Goal: Task Accomplishment & Management: Complete application form

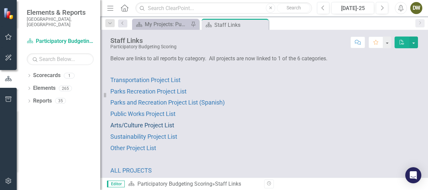
click at [146, 122] on span "Arts/Culture Project List" at bounding box center [142, 124] width 64 height 7
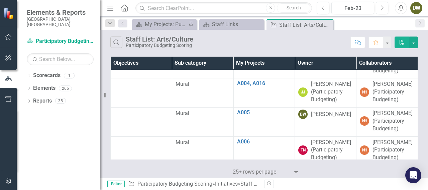
scroll to position [79, 0]
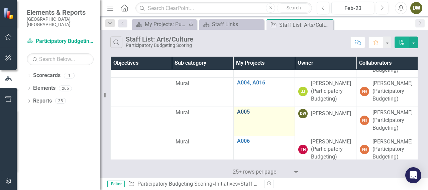
click at [241, 110] on link "A005" at bounding box center [264, 112] width 55 height 6
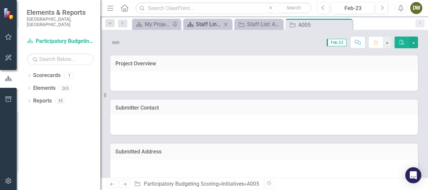
click at [221, 22] on div "Staff Links" at bounding box center [209, 24] width 26 height 8
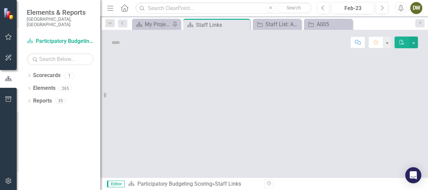
click at [211, 23] on div "Staff Links" at bounding box center [222, 25] width 53 height 8
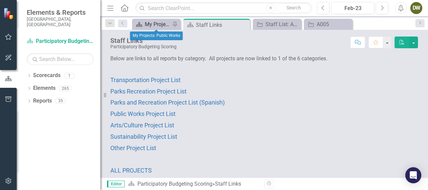
click at [158, 23] on div "My Projects: Public Works" at bounding box center [158, 24] width 26 height 8
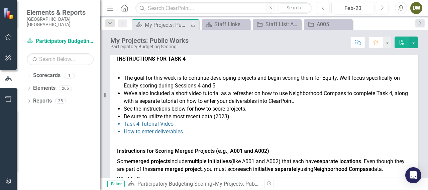
scroll to position [23, 0]
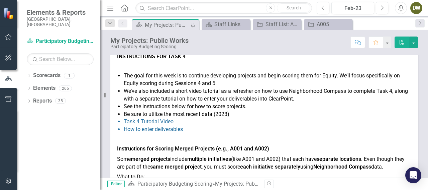
click at [320, 104] on li "See the instructions below for how to score projects." at bounding box center [268, 107] width 288 height 8
click at [330, 26] on div "A005" at bounding box center [330, 24] width 26 height 8
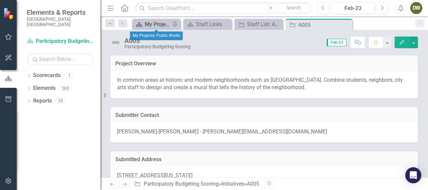
click at [160, 27] on div "My Projects: Public Works" at bounding box center [158, 24] width 26 height 8
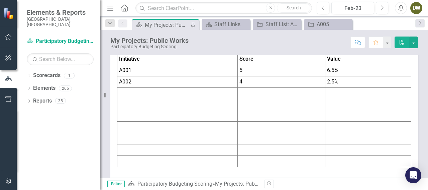
scroll to position [104, 0]
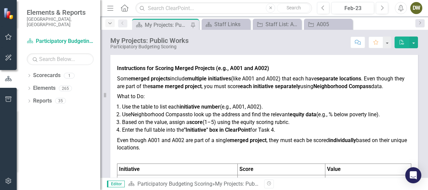
click at [111, 20] on div "Dropdown" at bounding box center [109, 23] width 9 height 8
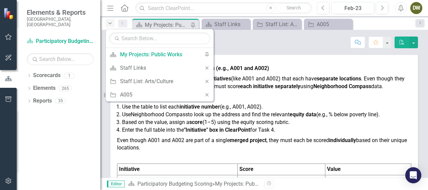
click at [111, 20] on div "Dropdown" at bounding box center [109, 23] width 9 height 8
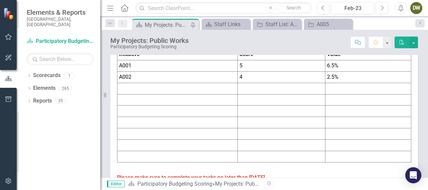
scroll to position [218, 0]
click at [151, 90] on td at bounding box center [177, 88] width 120 height 11
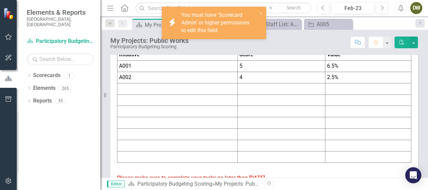
click at [151, 90] on td at bounding box center [177, 88] width 120 height 11
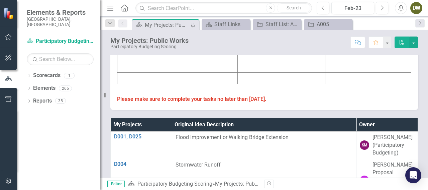
scroll to position [297, 0]
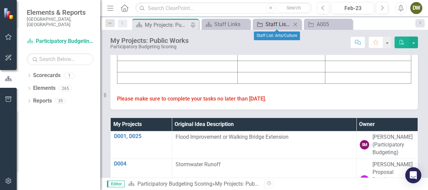
click at [278, 23] on div "Staff List: Arts/Culture" at bounding box center [279, 24] width 26 height 8
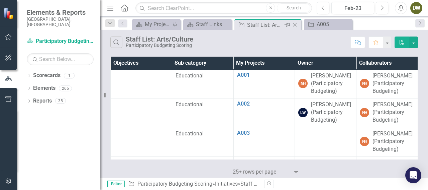
click at [250, 22] on div "Staff List: Arts/Culture" at bounding box center [265, 25] width 36 height 8
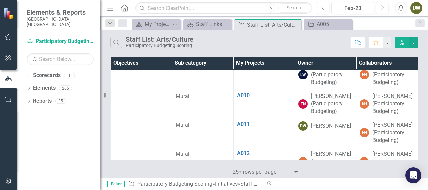
scroll to position [240, 0]
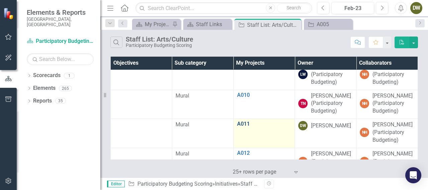
click at [246, 127] on link "A011" at bounding box center [264, 124] width 55 height 6
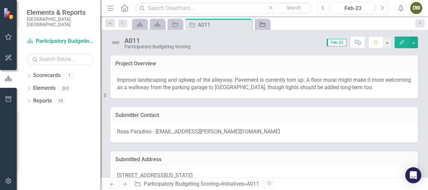
click at [262, 24] on icon at bounding box center [262, 24] width 5 height 5
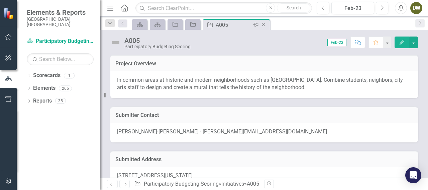
drag, startPoint x: 220, startPoint y: 21, endPoint x: 195, endPoint y: 24, distance: 25.2
click at [216, 24] on div "A005" at bounding box center [234, 25] width 36 height 8
drag, startPoint x: 207, startPoint y: 25, endPoint x: 191, endPoint y: 24, distance: 15.8
click at [205, 24] on div "Initiative A005 Pin Close" at bounding box center [237, 25] width 64 height 8
drag, startPoint x: 191, startPoint y: 24, endPoint x: 211, endPoint y: 24, distance: 19.7
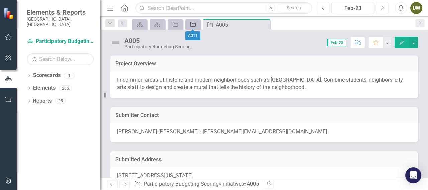
click at [199, 24] on link "Initiative" at bounding box center [193, 24] width 12 height 8
click at [170, 24] on div "Initiative" at bounding box center [173, 24] width 9 height 8
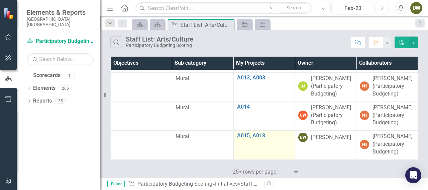
scroll to position [354, 0]
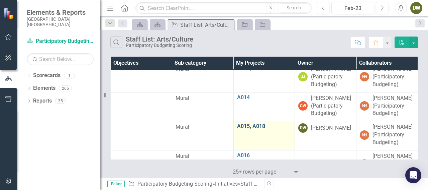
click at [248, 129] on link "A015, A018" at bounding box center [264, 126] width 55 height 6
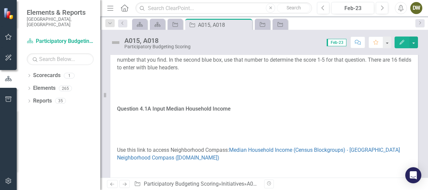
scroll to position [277, 0]
click at [261, 23] on icon "Initiative" at bounding box center [262, 24] width 7 height 5
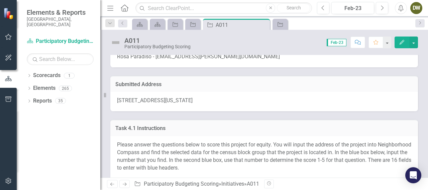
scroll to position [75, 0]
drag, startPoint x: 117, startPoint y: 101, endPoint x: 228, endPoint y: 105, distance: 110.4
click at [228, 105] on div "[STREET_ADDRESS][US_STATE]" at bounding box center [264, 100] width 308 height 19
drag, startPoint x: 118, startPoint y: 98, endPoint x: 263, endPoint y: 105, distance: 145.3
click at [263, 105] on div "[STREET_ADDRESS][US_STATE]" at bounding box center [264, 100] width 308 height 19
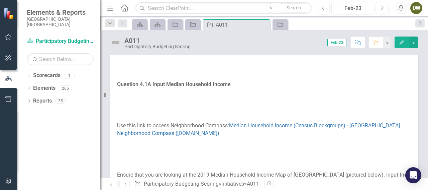
scroll to position [199, 0]
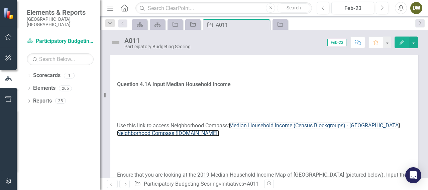
click at [283, 122] on link "Median Household Income (Census Blockgroups) - [GEOGRAPHIC_DATA] Neighborhood C…" at bounding box center [258, 129] width 283 height 14
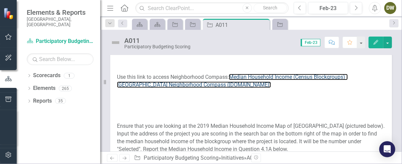
scroll to position [263, 0]
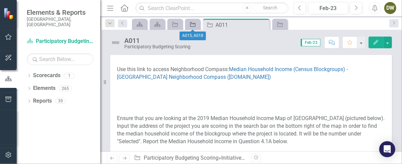
click at [189, 24] on div "Initiative" at bounding box center [191, 24] width 9 height 8
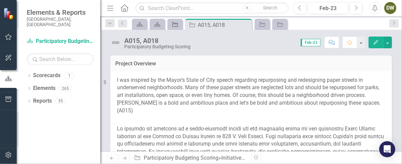
click at [177, 24] on icon "Initiative" at bounding box center [175, 24] width 7 height 5
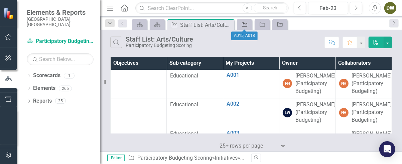
click at [246, 24] on icon "Initiative" at bounding box center [244, 24] width 7 height 5
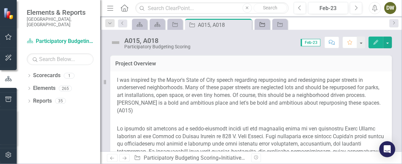
click at [261, 26] on icon "Initiative" at bounding box center [262, 24] width 7 height 5
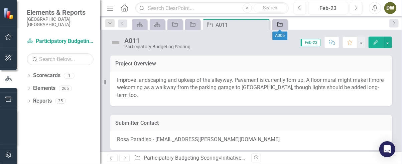
click at [276, 24] on div "Initiative" at bounding box center [278, 24] width 9 height 8
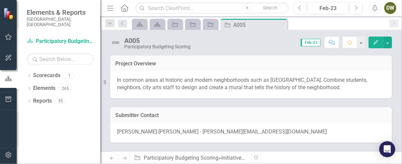
click at [168, 87] on p "In common areas at historic and modern neighborhoods such as [GEOGRAPHIC_DATA].…" at bounding box center [251, 83] width 269 height 15
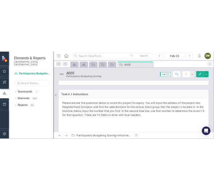
scroll to position [125, 0]
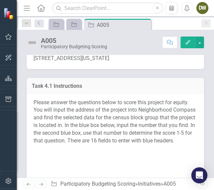
click at [145, 107] on p "Please answer the questions below to score this project for equity. You will in…" at bounding box center [115, 122] width 164 height 47
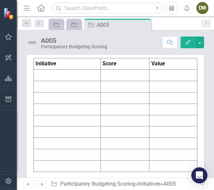
scroll to position [1884, 0]
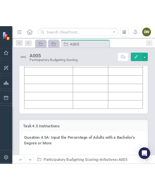
scroll to position [2580, 0]
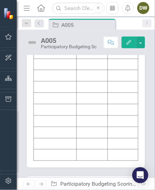
click at [107, 70] on td at bounding box center [122, 64] width 30 height 11
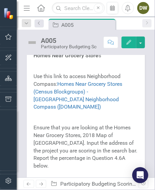
scroll to position [3209, 0]
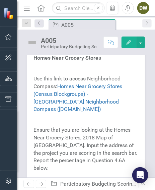
click at [87, 61] on strong "Question 4.6A: Input the Percentage of Homes Near Grocery Store" at bounding box center [80, 54] width 94 height 14
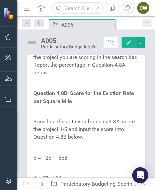
scroll to position [4231, 0]
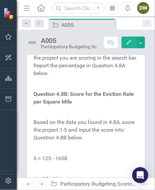
click at [107, 79] on p "Ensure that you are looking at the Evictions (Summary Ejectments), 2022 Map of …" at bounding box center [85, 54] width 105 height 48
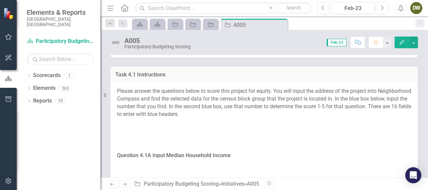
scroll to position [128, 0]
click at [244, 97] on p "Please answer the questions below to score this project for equity. You will in…" at bounding box center [264, 103] width 294 height 32
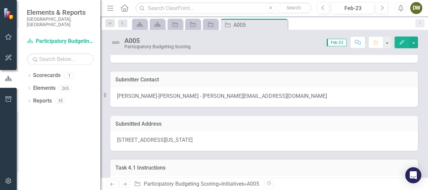
scroll to position [0, 0]
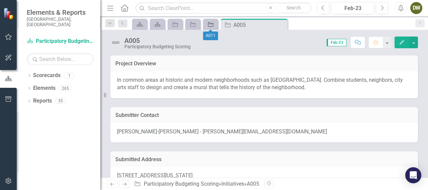
click at [213, 23] on icon at bounding box center [210, 24] width 5 height 5
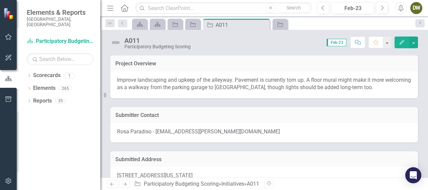
scroll to position [39, 0]
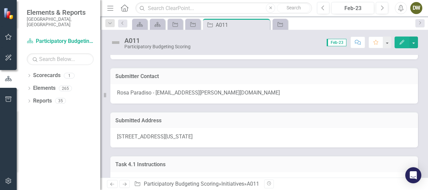
click at [122, 139] on span "[STREET_ADDRESS][US_STATE]" at bounding box center [155, 136] width 76 height 6
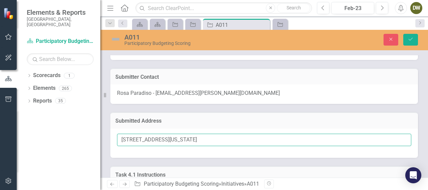
drag, startPoint x: 122, startPoint y: 139, endPoint x: 279, endPoint y: 146, distance: 156.4
click at [279, 146] on input "[STREET_ADDRESS][US_STATE]" at bounding box center [264, 139] width 294 height 12
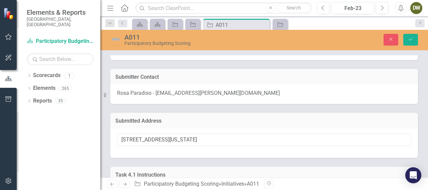
click at [279, 146] on div "[STREET_ADDRESS][US_STATE]" at bounding box center [264, 142] width 308 height 29
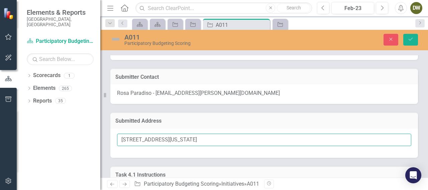
click at [132, 143] on input "[STREET_ADDRESS][US_STATE]" at bounding box center [264, 139] width 294 height 12
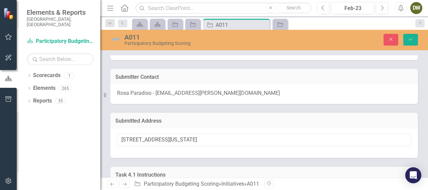
click at [110, 124] on div "Submitted Address [STREET_ADDRESS][US_STATE]" at bounding box center [264, 131] width 318 height 54
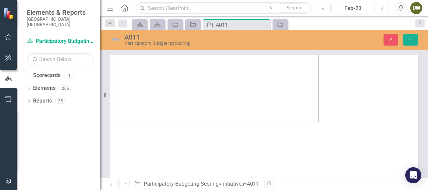
scroll to position [489, 0]
click at [279, 26] on icon "Initiative" at bounding box center [280, 24] width 7 height 5
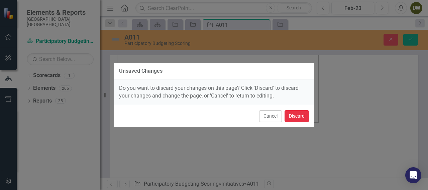
click at [298, 116] on button "Discard" at bounding box center [297, 116] width 24 height 12
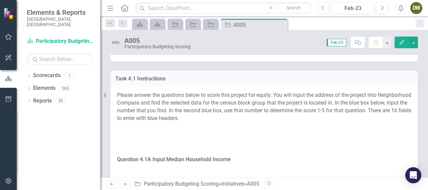
scroll to position [121, 0]
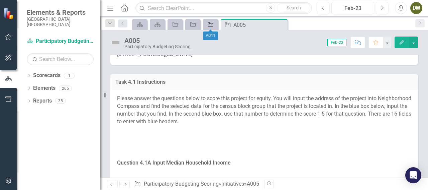
click at [211, 25] on icon "Initiative" at bounding box center [210, 24] width 7 height 5
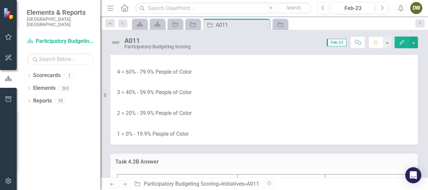
scroll to position [1202, 0]
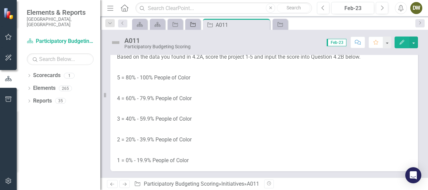
click at [194, 22] on icon "Initiative" at bounding box center [193, 24] width 7 height 5
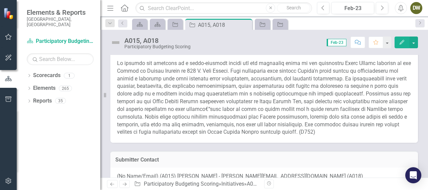
scroll to position [58, 0]
click at [180, 68] on p at bounding box center [264, 92] width 294 height 85
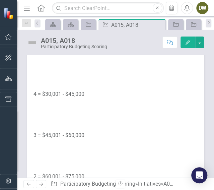
scroll to position [1090, 0]
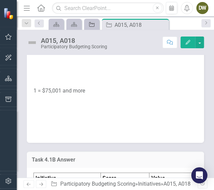
click at [93, 24] on icon "Initiative" at bounding box center [91, 24] width 7 height 5
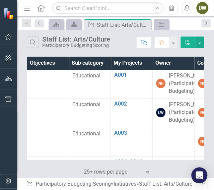
click at [201, 23] on link "Next" at bounding box center [205, 23] width 9 height 8
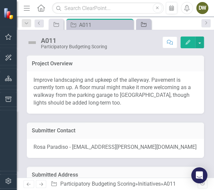
click at [143, 26] on icon at bounding box center [143, 24] width 5 height 5
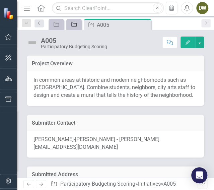
click at [77, 25] on icon "Initiative" at bounding box center [74, 24] width 7 height 5
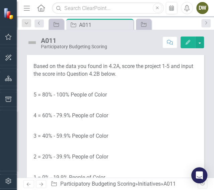
scroll to position [1284, 0]
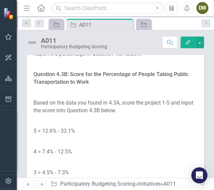
scroll to position [1689, 0]
click at [89, 13] on link "Taking Public Transportation to Work (Census Tracts) - [GEOGRAPHIC_DATA] Neighb…" at bounding box center [106, 2] width 147 height 22
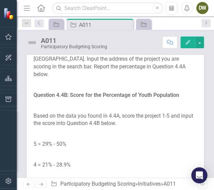
scroll to position [2127, 0]
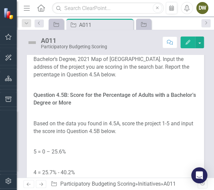
scroll to position [2561, 0]
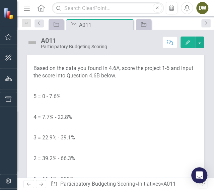
scroll to position [3020, 0]
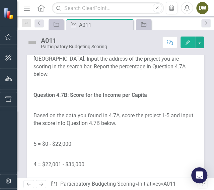
scroll to position [3400, 0]
click at [104, 33] on link "Per Capita Income (Census Blockgroups) - [GEOGRAPHIC_DATA] Neighborhood Compass…" at bounding box center [110, 23] width 155 height 22
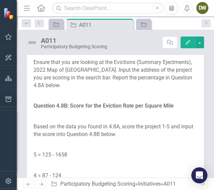
scroll to position [3815, 0]
click at [120, 44] on link "Evictions (Summary Ejectments) (Census Tracts) - [GEOGRAPHIC_DATA] Neighborhood…" at bounding box center [113, 34] width 160 height 22
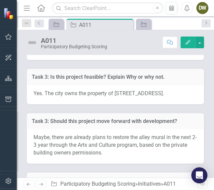
scroll to position [4152, 0]
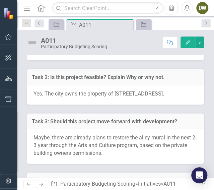
click at [129, 19] on td at bounding box center [125, 13] width 48 height 11
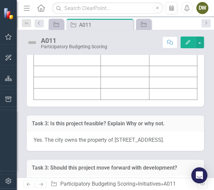
scroll to position [4105, 0]
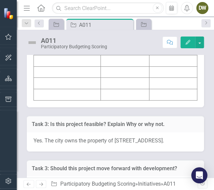
click at [89, 10] on td at bounding box center [67, 3] width 67 height 11
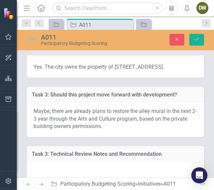
type textarea "<table border="1"> <colgroup> <col> <col> <col> </colgroup> <tbody> <tr> <td><s…"
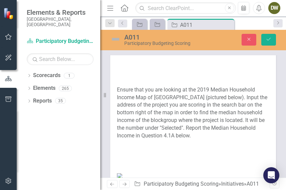
scroll to position [341, 0]
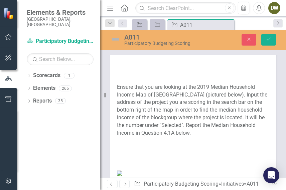
click at [190, 138] on p at bounding box center [193, 143] width 153 height 10
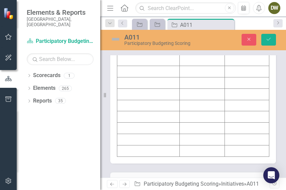
scroll to position [1069, 0]
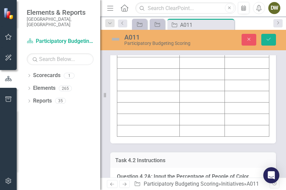
click at [167, 46] on td at bounding box center [148, 39] width 63 height 11
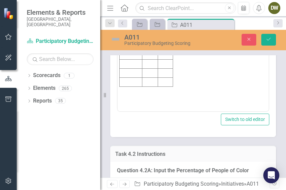
scroll to position [1119, 0]
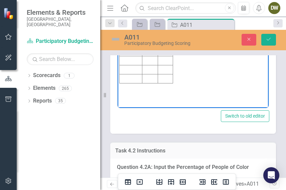
click at [133, 7] on td "Rich Text Area. Press ALT-0 for help." at bounding box center [131, 6] width 23 height 9
click at [147, 6] on td "Rich Text Area. Press ALT-0 for help." at bounding box center [150, 6] width 16 height 9
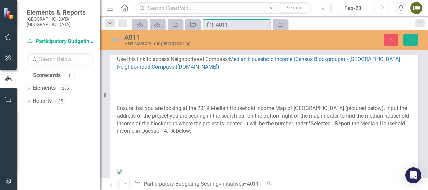
scroll to position [0, 0]
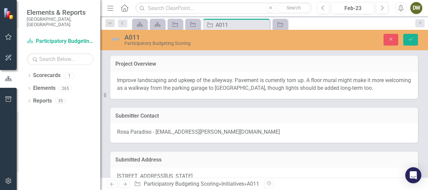
drag, startPoint x: 106, startPoint y: 95, endPoint x: 13, endPoint y: 114, distance: 95.0
click at [13, 114] on div "Elements & Reports City of [GEOGRAPHIC_DATA], [GEOGRAPHIC_DATA] Scorecard Parti…" at bounding box center [50, 95] width 100 height 190
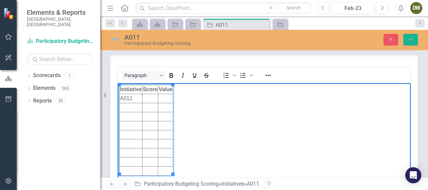
scroll to position [943, 0]
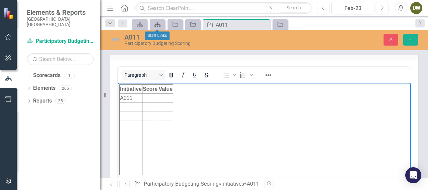
click at [156, 25] on icon at bounding box center [158, 24] width 6 height 5
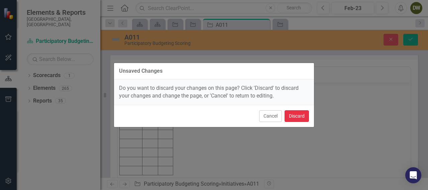
click at [289, 114] on button "Discard" at bounding box center [297, 116] width 24 height 12
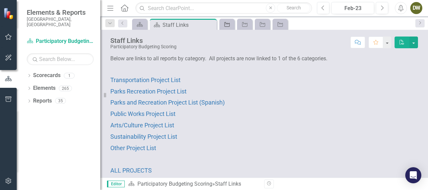
click at [230, 21] on div "Initiative" at bounding box center [225, 24] width 9 height 8
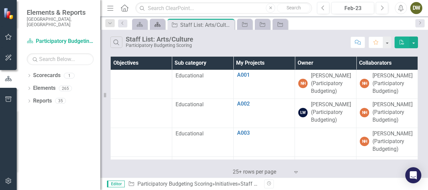
click at [160, 24] on icon "Scorecard" at bounding box center [157, 24] width 7 height 5
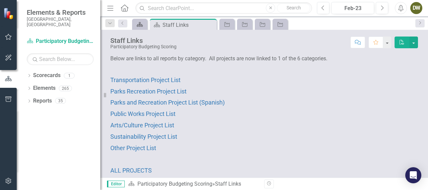
click at [135, 22] on div "Scorecard" at bounding box center [138, 24] width 9 height 8
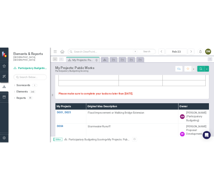
scroll to position [250, 0]
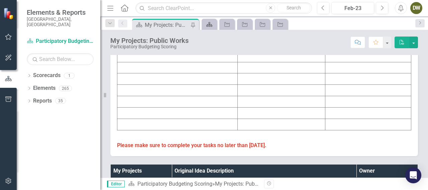
click at [212, 25] on icon "Scorecard" at bounding box center [209, 24] width 7 height 5
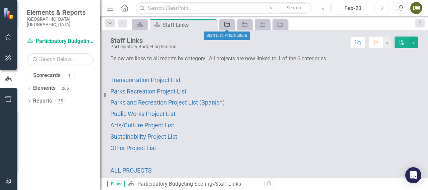
click at [227, 24] on icon "Initiative" at bounding box center [227, 24] width 7 height 5
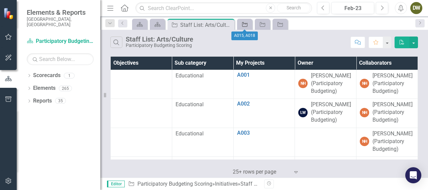
click at [248, 22] on icon "Initiative" at bounding box center [244, 24] width 7 height 5
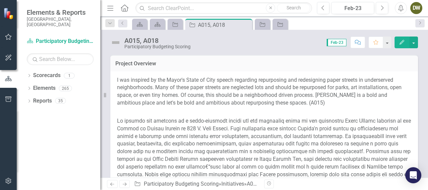
click at [260, 29] on div "Initiative" at bounding box center [262, 24] width 15 height 11
click at [279, 24] on icon at bounding box center [280, 24] width 5 height 5
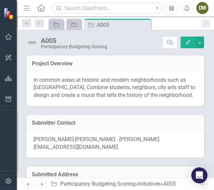
click at [138, 103] on div "In common areas at historic and modern neighborhoods such as [GEOGRAPHIC_DATA].…" at bounding box center [115, 88] width 177 height 35
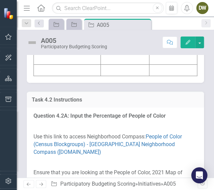
scroll to position [1096, 0]
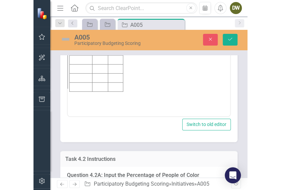
scroll to position [0, 0]
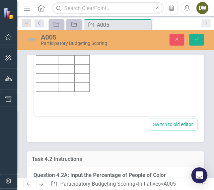
click at [51, 13] on td "Rich Text Area. Press ALT-0 for help." at bounding box center [47, 14] width 23 height 9
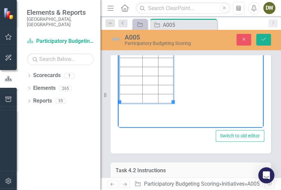
scroll to position [1107, 0]
click at [155, 28] on td "Rich Text Area. Press ALT-0 for help." at bounding box center [150, 26] width 16 height 9
click at [151, 35] on td "Rich Text Area. Press ALT-0 for help." at bounding box center [150, 35] width 16 height 9
click at [166, 28] on td "Rich Text Area. Press ALT-0 for help." at bounding box center [165, 26] width 15 height 9
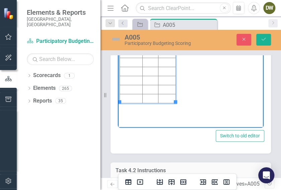
click at [149, 25] on td "Rich Text Area. Press ALT-0 for help." at bounding box center [150, 26] width 16 height 9
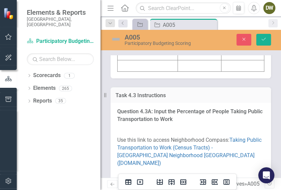
scroll to position [1565, 0]
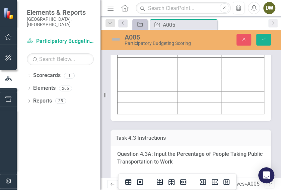
click at [143, 23] on td at bounding box center [147, 17] width 60 height 11
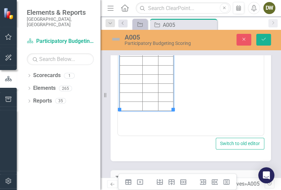
scroll to position [0, 0]
click at [130, 33] on td "Rich Text Area. Press ALT-0 for help." at bounding box center [131, 33] width 23 height 9
click at [149, 34] on td "Rich Text Area. Press ALT-0 for help." at bounding box center [150, 33] width 16 height 9
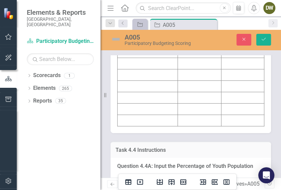
scroll to position [2062, 0]
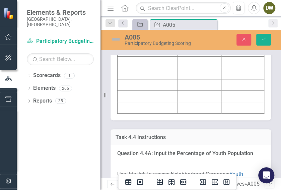
click at [138, 34] on td at bounding box center [147, 27] width 60 height 11
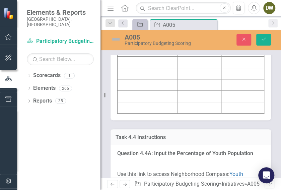
click at [134, 22] on td at bounding box center [147, 16] width 60 height 11
click at [133, 22] on td at bounding box center [147, 16] width 60 height 11
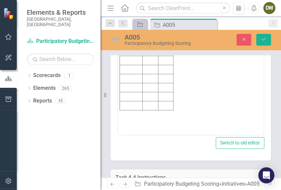
scroll to position [0, 0]
click at [131, 35] on td "Rich Text Area. Press ALT-0 for help." at bounding box center [131, 33] width 23 height 9
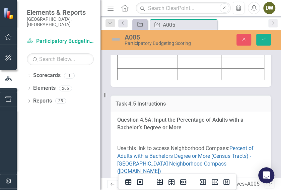
scroll to position [2568, 0]
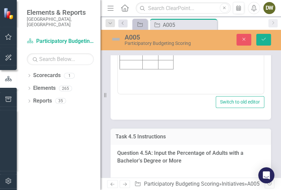
scroll to position [0, 0]
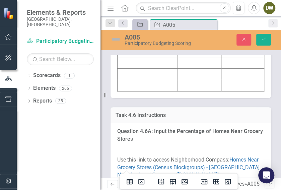
scroll to position [3039, 0]
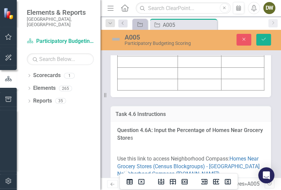
click at [132, 11] on td at bounding box center [147, 4] width 60 height 11
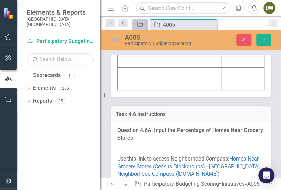
click at [137, 75] on tbody "Initiative Score Value" at bounding box center [190, 33] width 146 height 113
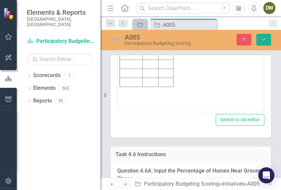
scroll to position [0, 0]
click at [131, 9] on td "Rich Text Area. Press ALT-0 for help." at bounding box center [131, 10] width 23 height 9
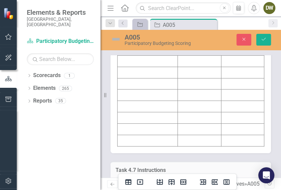
scroll to position [3525, 0]
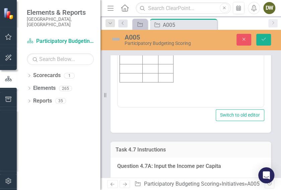
scroll to position [0, 0]
click at [131, 4] on td "Rich Text Area. Press ALT-0 for help." at bounding box center [131, 5] width 23 height 9
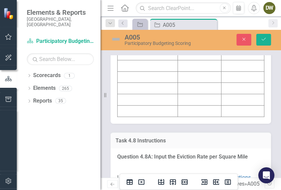
scroll to position [3960, 0]
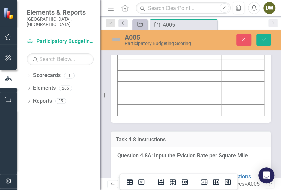
click at [145, 14] on td "Initiative" at bounding box center [147, 7] width 60 height 11
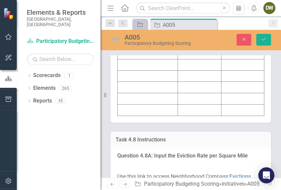
click at [146, 25] on td at bounding box center [147, 19] width 60 height 11
click at [139, 25] on td at bounding box center [147, 19] width 60 height 11
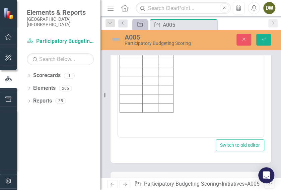
scroll to position [0, 0]
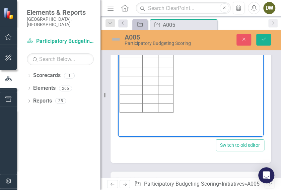
click at [130, 34] on td "Rich Text Area. Press ALT-0 for help." at bounding box center [131, 35] width 23 height 9
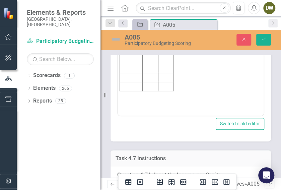
scroll to position [3516, 0]
click at [160, 12] on td "9" at bounding box center [165, 14] width 15 height 9
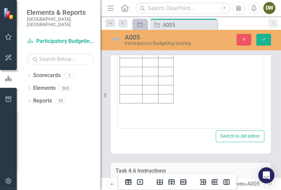
scroll to position [3024, 0]
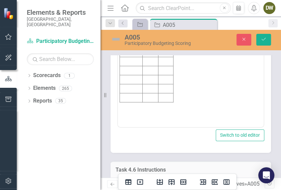
click at [170, 25] on td "66.8" at bounding box center [165, 25] width 15 height 9
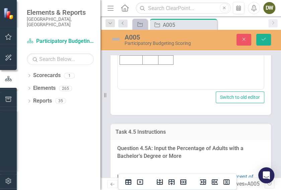
scroll to position [2571, 0]
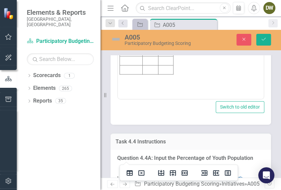
scroll to position [2097, 0]
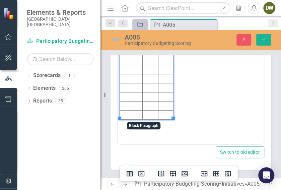
scroll to position [1556, 0]
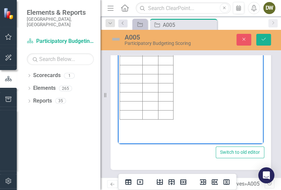
click at [170, 44] on td "49.1" at bounding box center [165, 42] width 15 height 9
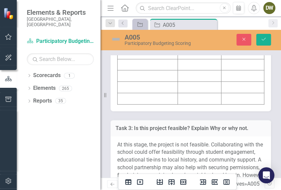
scroll to position [4449, 0]
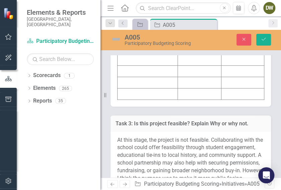
click at [159, 9] on td at bounding box center [147, 3] width 60 height 11
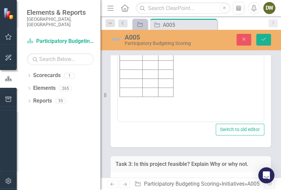
scroll to position [0, 0]
click at [136, 17] on td "Rich Text Area. Press ALT-0 for help." at bounding box center [131, 19] width 23 height 9
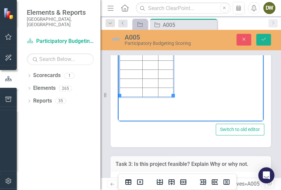
click at [150, 19] on td "Rich Text Area. Press ALT-0 for help." at bounding box center [150, 19] width 16 height 9
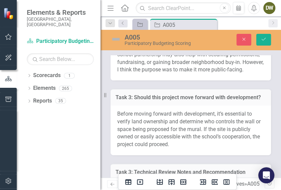
scroll to position [4597, 0]
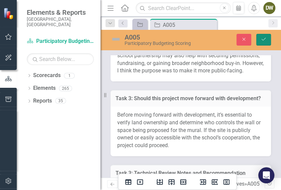
click at [265, 39] on icon "Save" at bounding box center [263, 39] width 6 height 5
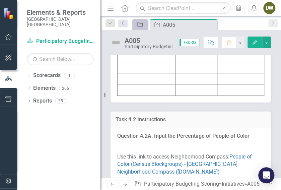
scroll to position [1109, 0]
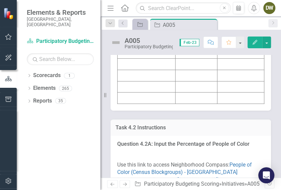
click at [229, 24] on td at bounding box center [240, 18] width 47 height 11
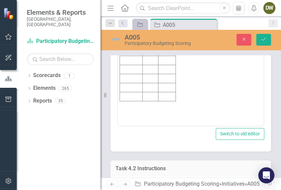
scroll to position [0, 0]
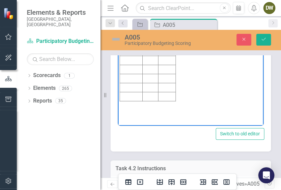
click at [159, 24] on td "84,992" at bounding box center [166, 24] width 17 height 9
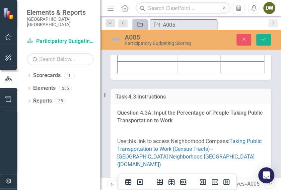
scroll to position [1606, 0]
click at [263, 36] on button "Save" at bounding box center [263, 40] width 15 height 12
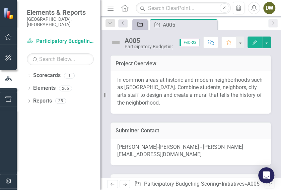
click at [144, 23] on link "Initiative" at bounding box center [140, 24] width 12 height 8
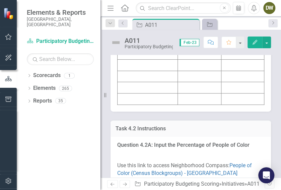
scroll to position [1116, 0]
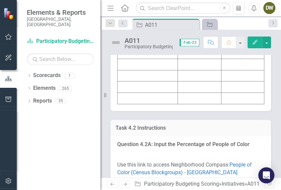
click at [153, 13] on td at bounding box center [147, 7] width 60 height 11
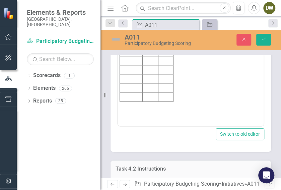
scroll to position [0, 0]
click at [132, 29] on html "Initiative Score Value" at bounding box center [190, 59] width 145 height 100
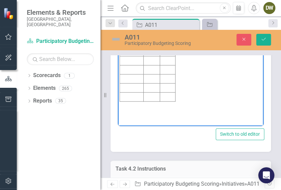
click at [131, 25] on td "Rich Text Area. Press ALT-0 for help." at bounding box center [132, 24] width 24 height 9
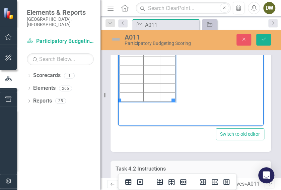
click at [127, 23] on td "A011" at bounding box center [132, 24] width 24 height 9
copy td "A011"
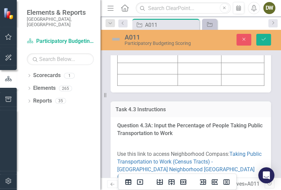
scroll to position [1591, 0]
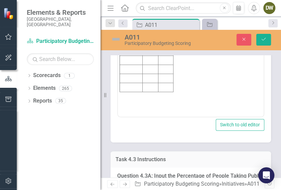
scroll to position [0, 0]
click at [129, 12] on html "Initiative Score Value" at bounding box center [190, 50] width 145 height 100
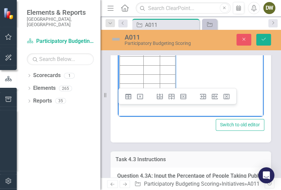
click at [129, 18] on td "Rich Text Area. Press ALT-0 for help." at bounding box center [132, 15] width 24 height 9
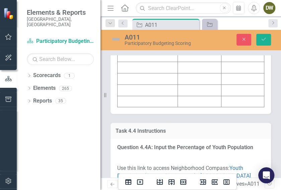
scroll to position [2076, 0]
click at [135, 16] on td at bounding box center [147, 10] width 60 height 11
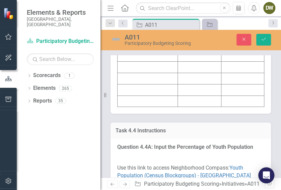
click at [135, 16] on td at bounding box center [147, 10] width 60 height 11
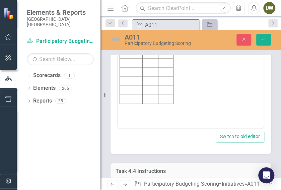
scroll to position [0, 0]
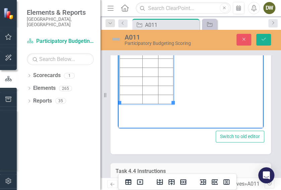
click at [134, 25] on td "Rich Text Area. Press ALT-0 for help." at bounding box center [131, 26] width 23 height 9
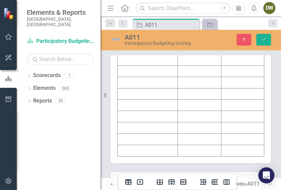
scroll to position [2497, 0]
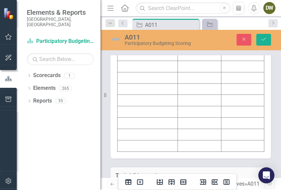
click at [150, 49] on td "Initiative" at bounding box center [147, 43] width 60 height 11
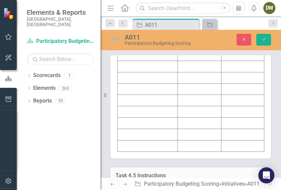
click at [150, 61] on td at bounding box center [147, 54] width 60 height 11
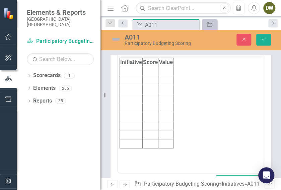
scroll to position [0, 0]
click at [130, 72] on td "Rich Text Area. Press ALT-0 for help." at bounding box center [131, 71] width 23 height 9
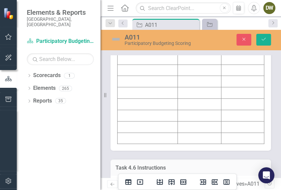
scroll to position [2993, 0]
click at [136, 53] on td at bounding box center [147, 46] width 60 height 11
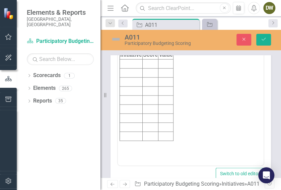
scroll to position [0, 0]
click at [134, 63] on td "Rich Text Area. Press ALT-0 for help." at bounding box center [131, 63] width 23 height 9
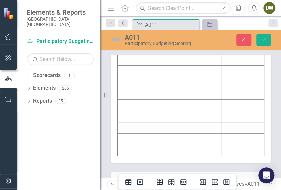
scroll to position [3470, 0]
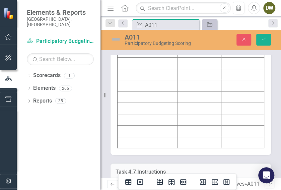
click at [134, 57] on td at bounding box center [147, 51] width 60 height 11
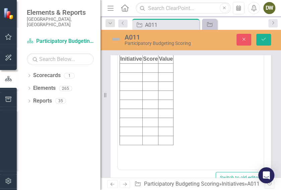
scroll to position [0, 0]
click at [129, 69] on td "Rich Text Area. Press ALT-0 for help." at bounding box center [131, 68] width 23 height 9
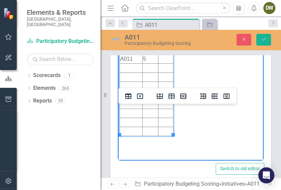
scroll to position [3477, 0]
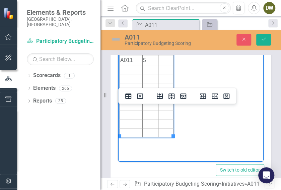
click at [164, 61] on td "Rich Text Area. Press ALT-0 for help." at bounding box center [165, 60] width 15 height 9
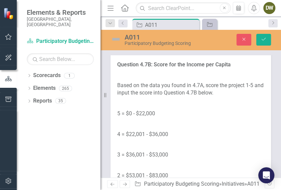
click at [164, 70] on p "Question 4.7B: Score for the Income per Capita" at bounding box center [190, 65] width 147 height 10
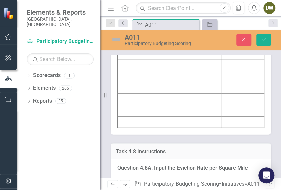
scroll to position [3955, 0]
click at [143, 37] on td at bounding box center [147, 31] width 60 height 11
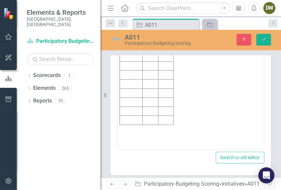
scroll to position [0, 0]
click at [132, 45] on td "Rich Text Area. Press ALT-0 for help." at bounding box center [131, 47] width 23 height 9
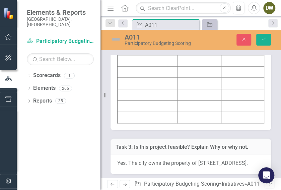
scroll to position [4434, 0]
click at [161, 32] on td at bounding box center [147, 25] width 60 height 11
click at [147, 32] on td at bounding box center [147, 25] width 60 height 11
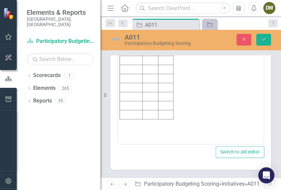
scroll to position [0, 0]
click at [136, 40] on td "Rich Text Area. Press ALT-0 for help." at bounding box center [131, 42] width 23 height 9
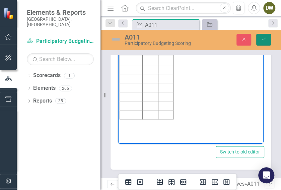
click at [266, 41] on icon "Save" at bounding box center [263, 39] width 6 height 5
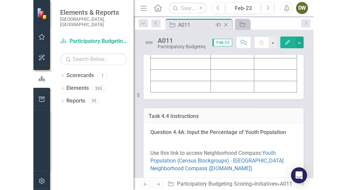
scroll to position [1947, 0]
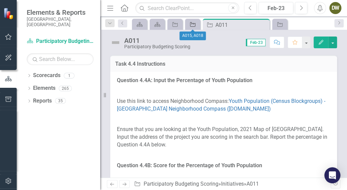
click at [195, 21] on div "Initiative" at bounding box center [191, 24] width 9 height 8
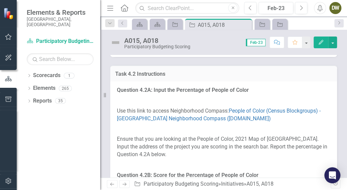
scroll to position [1229, 0]
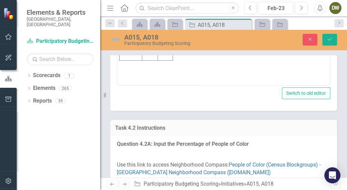
scroll to position [0, 0]
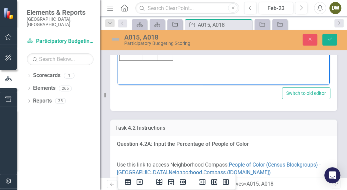
drag, startPoint x: 137, startPoint y: -8, endPoint x: 120, endPoint y: -17, distance: 19.8
click at [120, 0] on tbody "Initiative Score Value A015 A018" at bounding box center [147, 15] width 54 height 90
drag, startPoint x: 134, startPoint y: -7, endPoint x: 121, endPoint y: -18, distance: 16.9
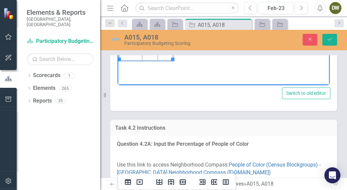
click at [121, 0] on tbody "Initiative Score Value A015 A018" at bounding box center [147, 15] width 54 height 90
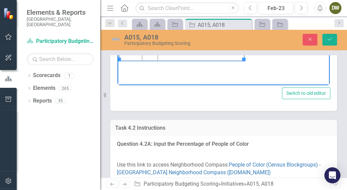
click at [158, 0] on html "Initiative Score Value A015 A018 ** may change if location is updated" at bounding box center [224, 18] width 212 height 100
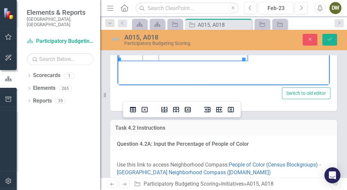
click at [159, 0] on html "Initiative Score Value A015 A018 ** may change if location is updated" at bounding box center [224, 18] width 212 height 100
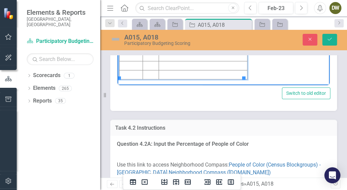
click at [160, 8] on p "** may change if location is updated" at bounding box center [204, 6] width 88 height 8
click at [158, 7] on html "Initiative Score Value A015 A018 ** may change if location is updated" at bounding box center [224, 24] width 212 height 113
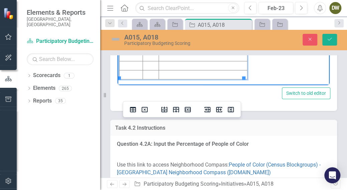
click at [163, 7] on p "** may change if location is updated" at bounding box center [204, 6] width 88 height 8
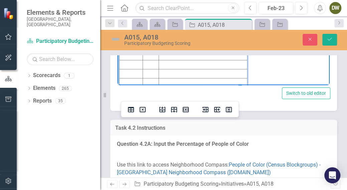
click at [186, 6] on p "**all values for this may change if location is updated" at bounding box center [204, 10] width 88 height 16
click at [148, 0] on td "Rich Text Area. Press ALT-0 for help." at bounding box center [151, 6] width 16 height 36
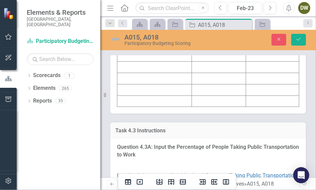
scroll to position [1698, 0]
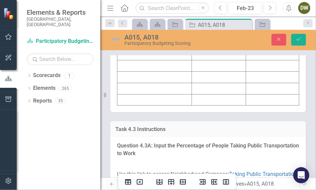
click at [151, 15] on td at bounding box center [154, 8] width 75 height 11
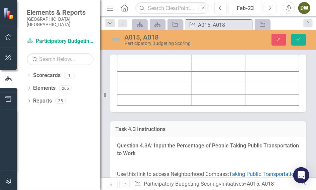
click at [150, 15] on td at bounding box center [154, 8] width 75 height 11
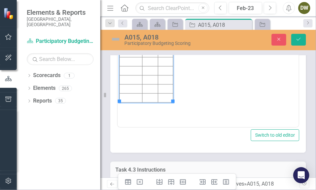
scroll to position [0, 0]
drag, startPoint x: 132, startPoint y: 23, endPoint x: 135, endPoint y: 33, distance: 10.1
click at [135, 33] on tbody "Initiative Score Value" at bounding box center [146, 57] width 54 height 90
click at [150, 23] on td "Rich Text Area. Press ALT-0 for help." at bounding box center [150, 25] width 16 height 9
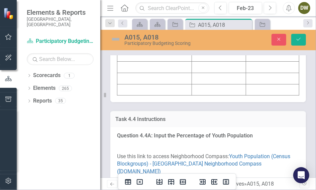
scroll to position [2190, 0]
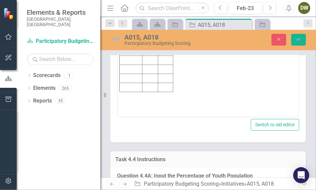
scroll to position [0, 0]
click at [129, 14] on td "Rich Text Area. Press ALT-0 for help." at bounding box center [130, 15] width 23 height 9
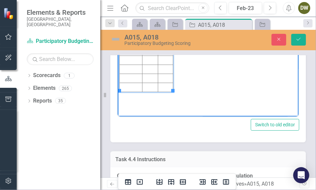
click at [150, 14] on td "Rich Text Area. Press ALT-0 for help." at bounding box center [150, 15] width 16 height 9
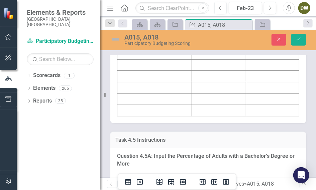
scroll to position [2628, 0]
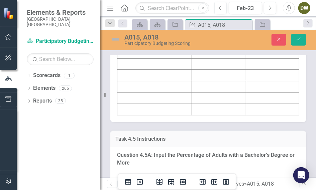
click at [144, 24] on td at bounding box center [154, 18] width 75 height 11
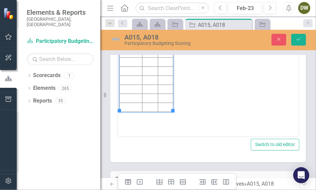
scroll to position [0, 0]
click at [132, 33] on td "Rich Text Area. Press ALT-0 for help." at bounding box center [130, 34] width 23 height 9
click at [146, 33] on td "Rich Text Area. Press ALT-0 for help." at bounding box center [150, 34] width 16 height 9
click at [193, 40] on body "Initiative Score Value A015 2 6.8% A018 2 5.4%" at bounding box center [207, 69] width 181 height 100
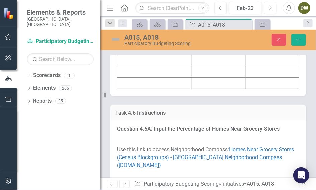
scroll to position [3135, 0]
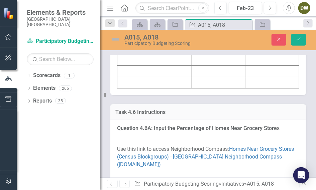
click at [154, 9] on td at bounding box center [154, 3] width 75 height 11
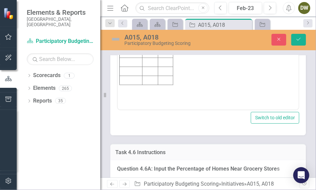
scroll to position [0, 0]
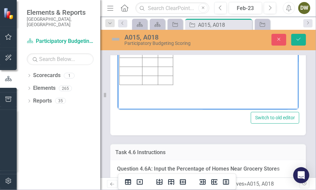
click at [138, 5] on td "Rich Text Area. Press ALT-0 for help." at bounding box center [130, 8] width 23 height 9
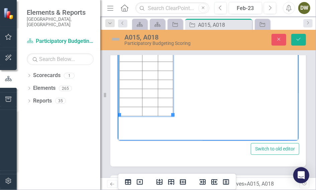
scroll to position [3108, 0]
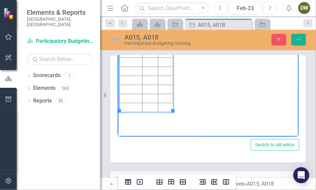
click at [148, 32] on td "Rich Text Area. Press ALT-0 for help." at bounding box center [150, 35] width 16 height 9
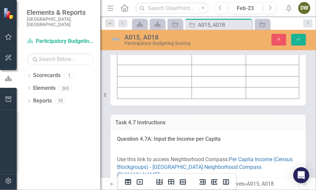
scroll to position [3580, 0]
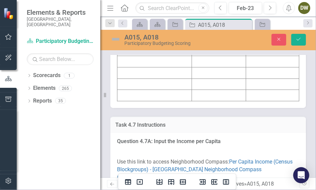
click at [161, 10] on td at bounding box center [154, 4] width 75 height 11
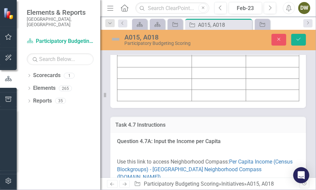
click at [151, 10] on td at bounding box center [154, 4] width 75 height 11
click at [141, 10] on td at bounding box center [154, 4] width 75 height 11
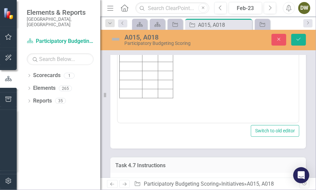
scroll to position [0, 0]
click at [133, 21] on td "Rich Text Area. Press ALT-0 for help." at bounding box center [130, 20] width 23 height 9
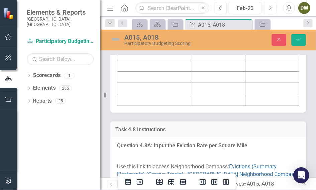
scroll to position [4030, 0]
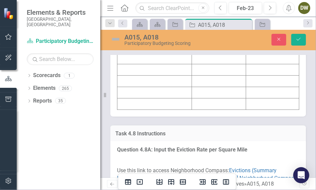
click at [133, 30] on td at bounding box center [154, 24] width 75 height 11
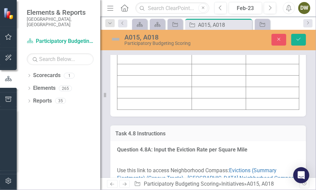
click at [133, 30] on td at bounding box center [154, 24] width 75 height 11
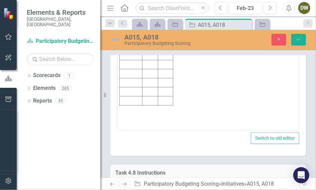
scroll to position [4038, 0]
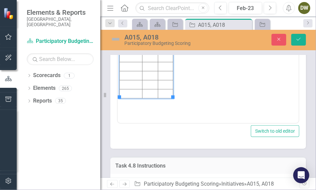
click at [127, 22] on td "Rich Text Area. Press ALT-0 for help." at bounding box center [130, 21] width 23 height 9
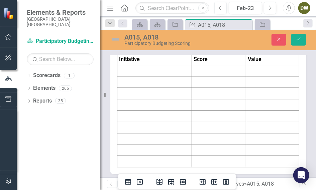
scroll to position [4502, 0]
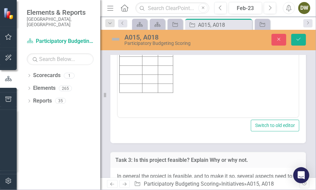
scroll to position [0, 0]
click at [131, 11] on html "Initiative Score Value" at bounding box center [207, 50] width 181 height 100
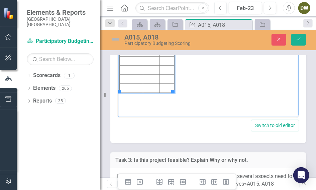
click at [129, 15] on td "Rich Text Area. Press ALT-0 for help." at bounding box center [130, 15] width 23 height 9
click at [300, 38] on icon "Save" at bounding box center [299, 39] width 6 height 5
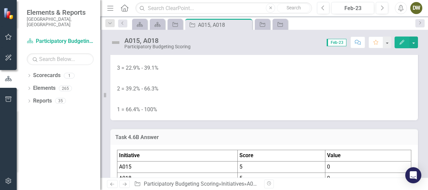
scroll to position [2952, 0]
